Goal: Transaction & Acquisition: Subscribe to service/newsletter

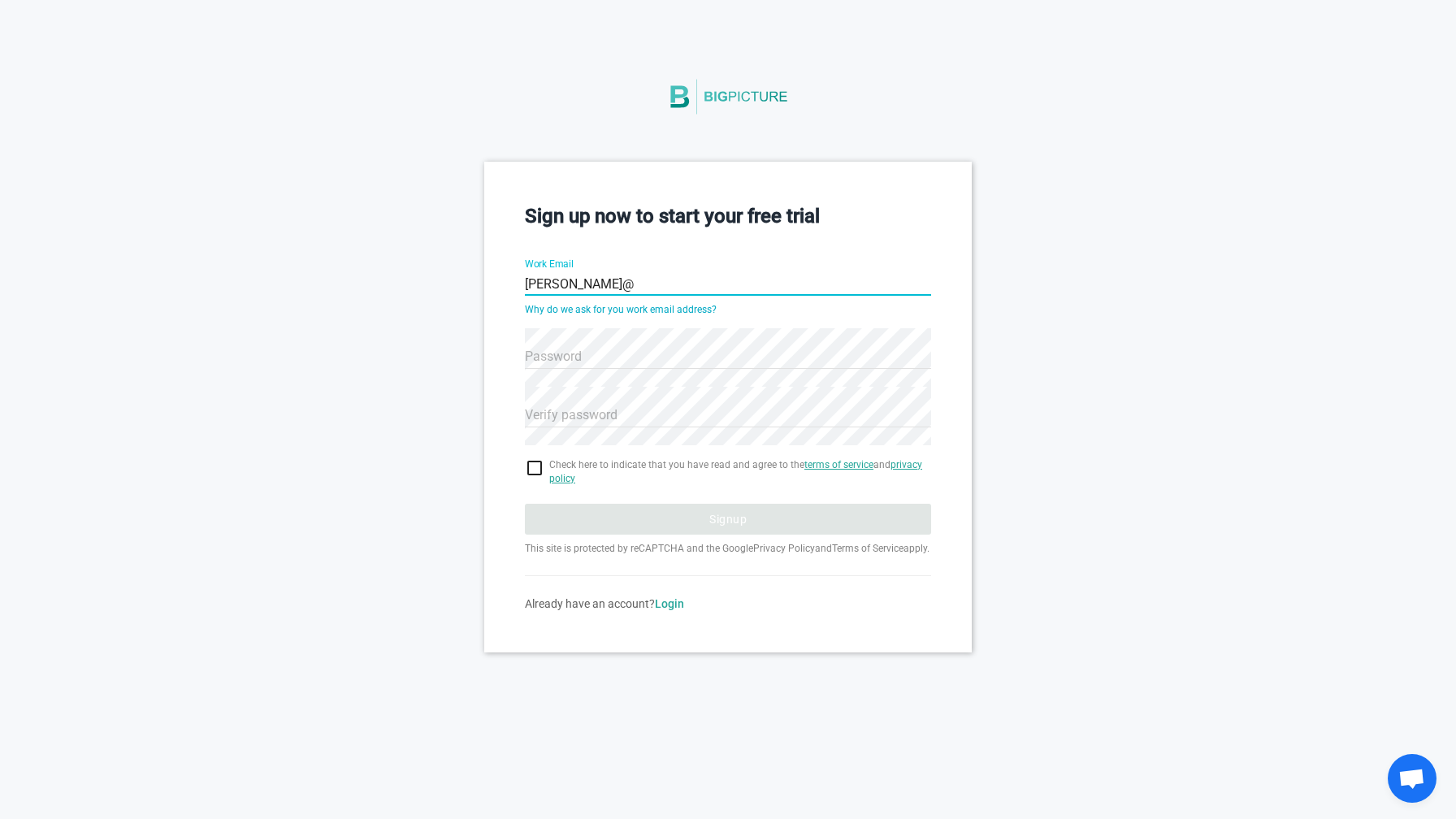
type input "[PERSON_NAME][EMAIL_ADDRESS][DOMAIN_NAME]"
click at [528, 467] on input "checkbox" at bounding box center [728, 468] width 406 height 20
checkbox input "true"
click at [583, 283] on input "Work Email" at bounding box center [728, 284] width 406 height 59
type input "[PERSON_NAME][EMAIL_ADDRESS][DOMAIN_NAME]"
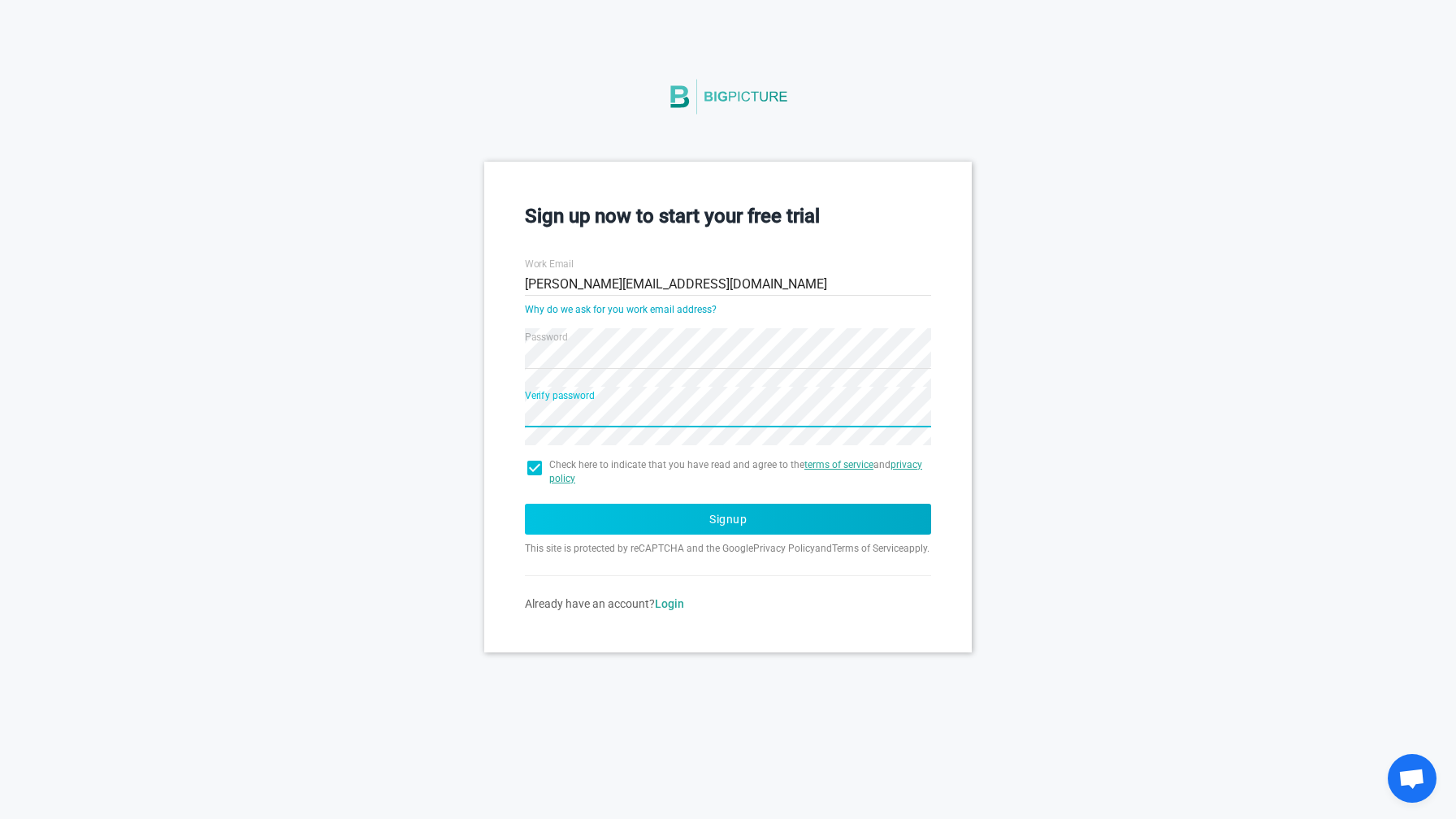
click at [714, 519] on button "Signup" at bounding box center [728, 519] width 406 height 31
